Goal: Information Seeking & Learning: Learn about a topic

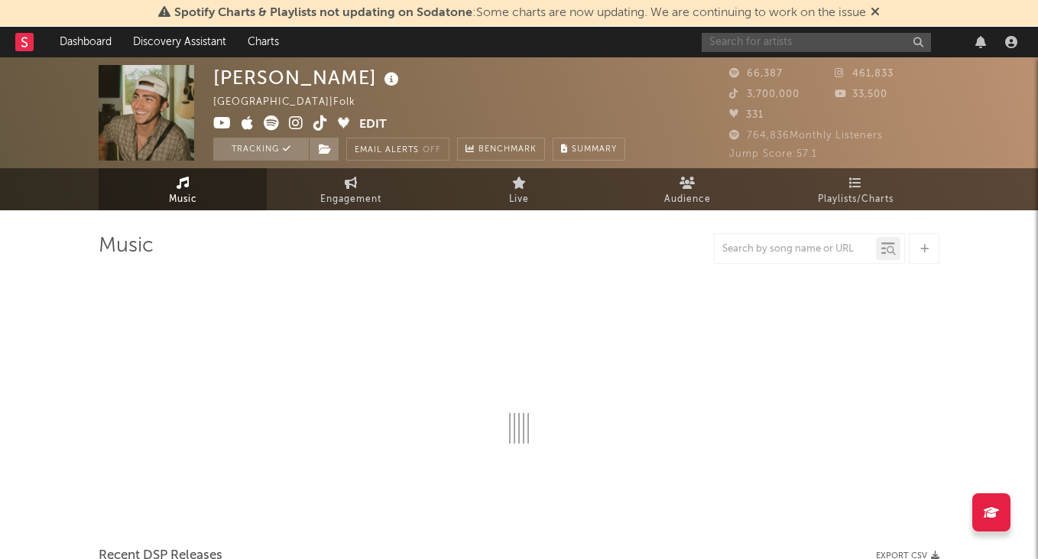
click at [825, 46] on input "text" at bounding box center [816, 42] width 229 height 19
type input "[PERSON_NAME]"
select select "6m"
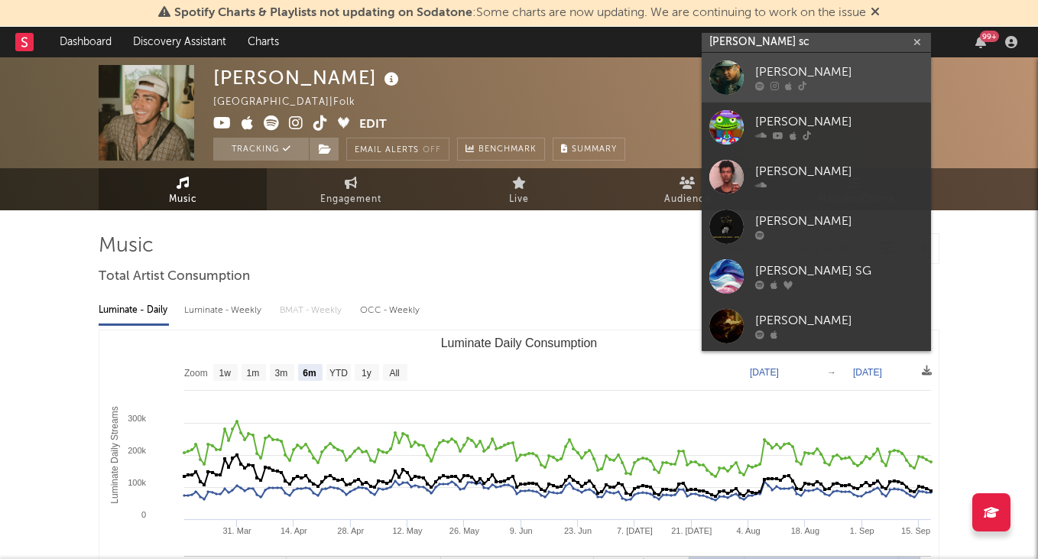
type input "[PERSON_NAME] sc"
click at [796, 65] on div "[PERSON_NAME]" at bounding box center [840, 72] width 168 height 18
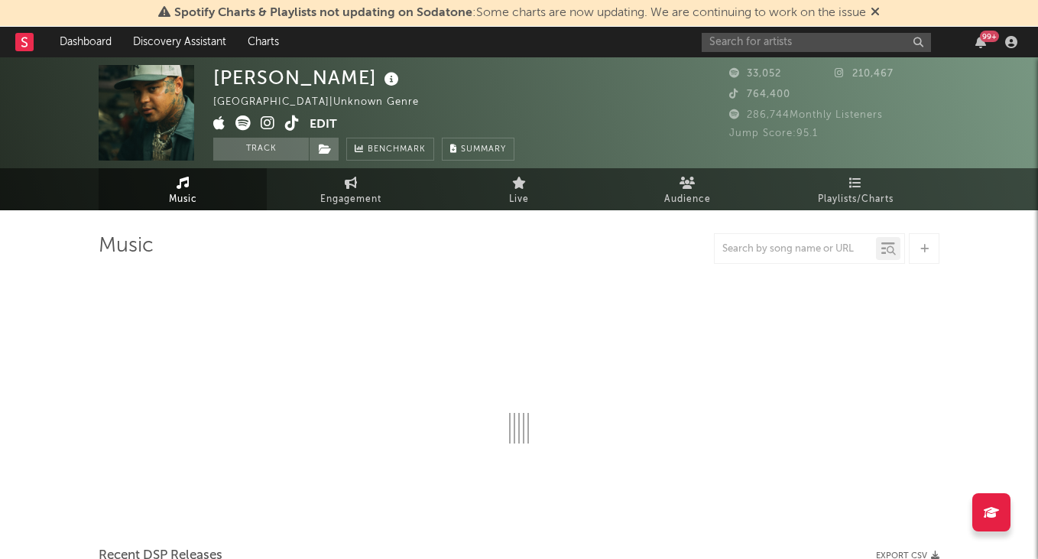
select select "6m"
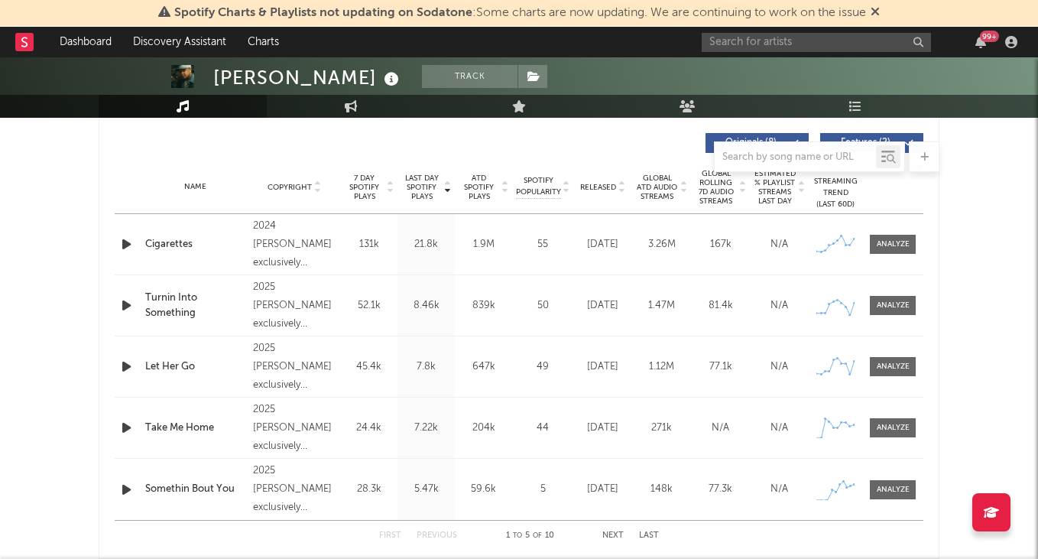
scroll to position [868, 0]
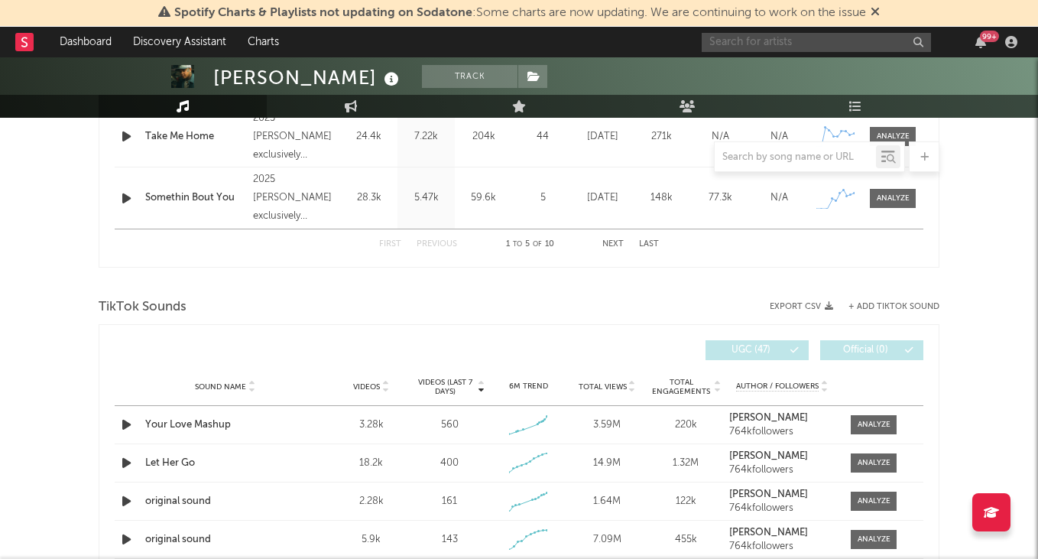
click at [773, 35] on input "text" at bounding box center [816, 42] width 229 height 19
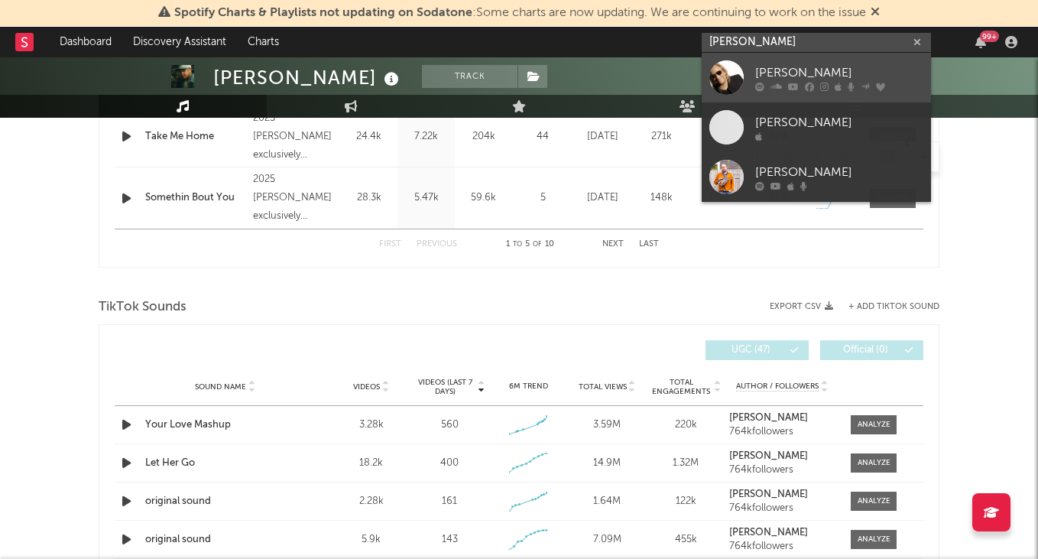
type input "[PERSON_NAME]"
click at [781, 73] on div "[PERSON_NAME]" at bounding box center [840, 72] width 168 height 18
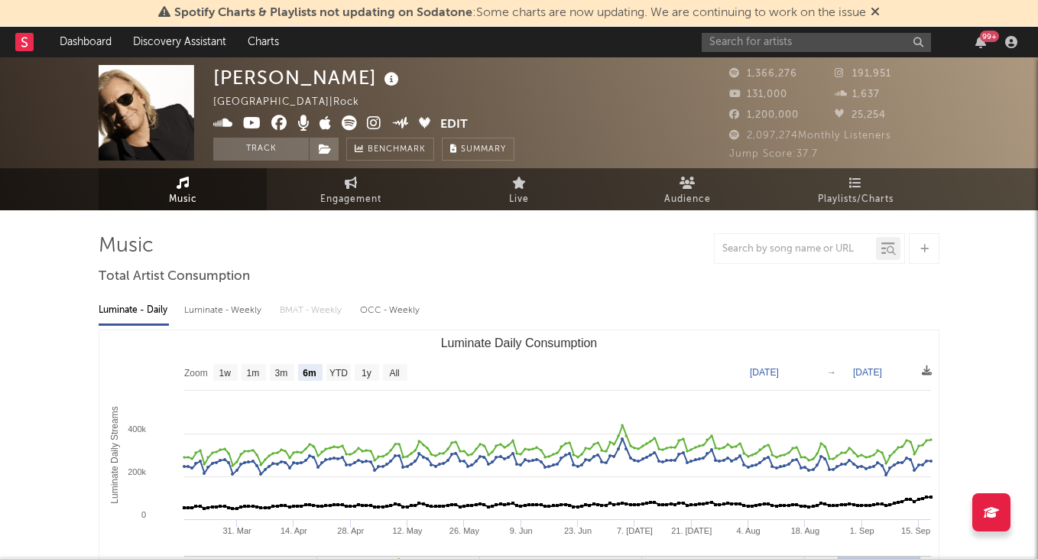
scroll to position [11, 0]
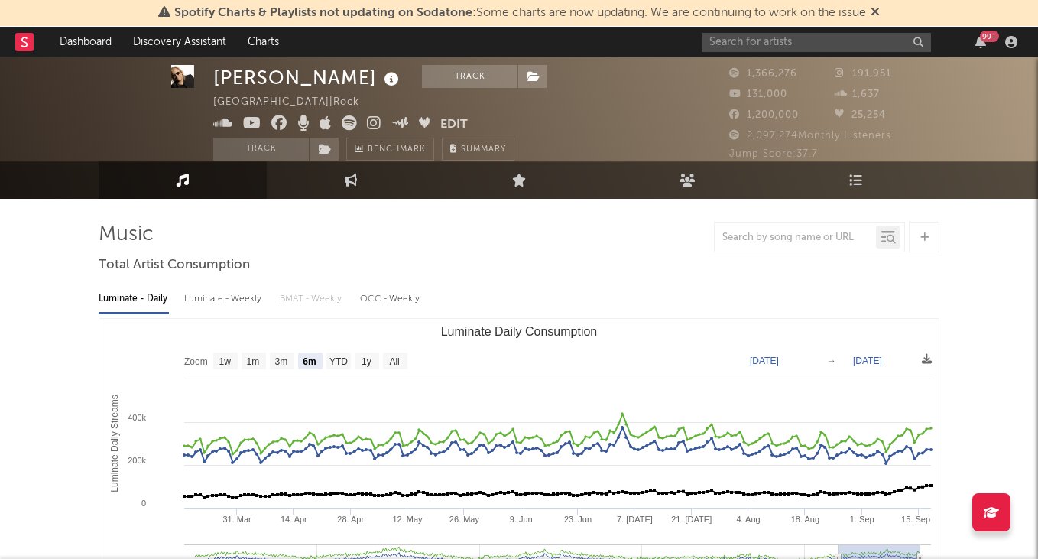
click at [399, 363] on text "All" at bounding box center [394, 361] width 10 height 11
select select "All"
type input "[DATE]"
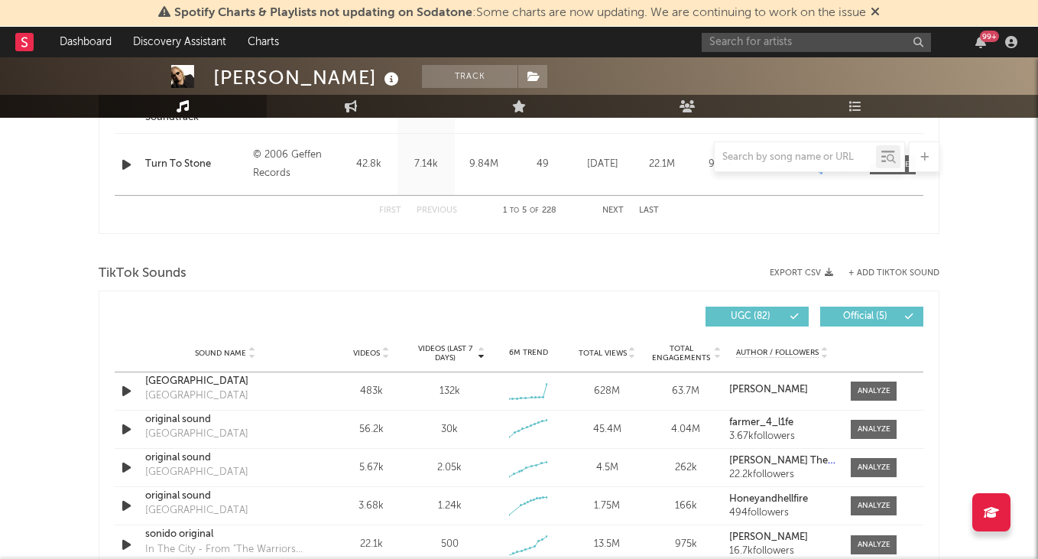
scroll to position [929, 0]
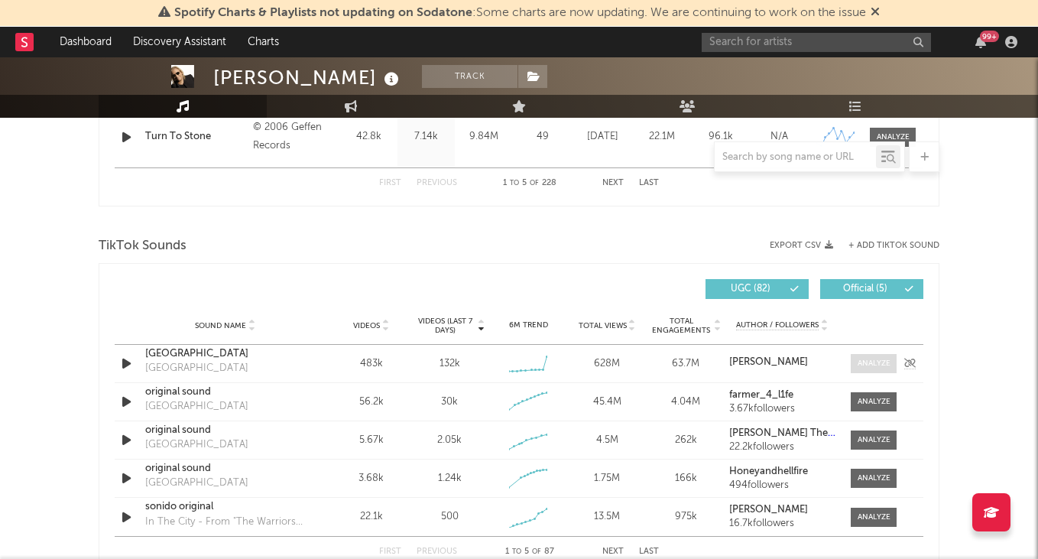
click at [879, 364] on div at bounding box center [874, 363] width 33 height 11
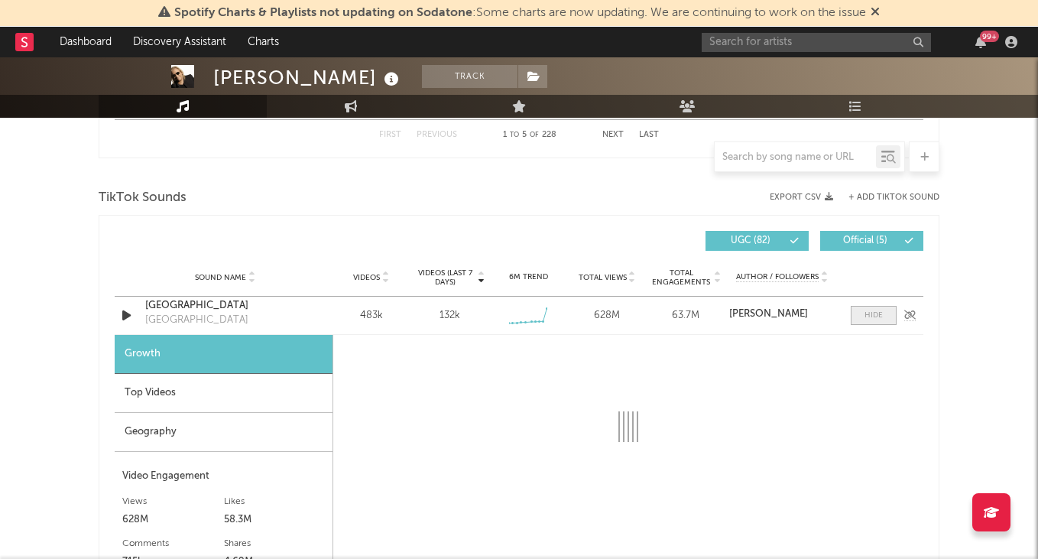
scroll to position [1004, 0]
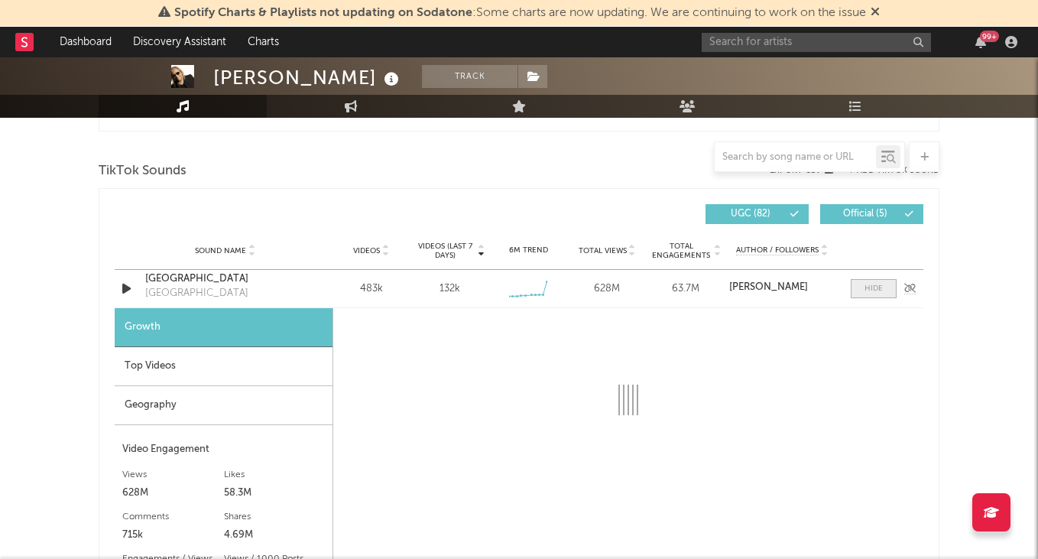
click at [876, 285] on div at bounding box center [874, 288] width 18 height 11
